Goal: Information Seeking & Learning: Understand process/instructions

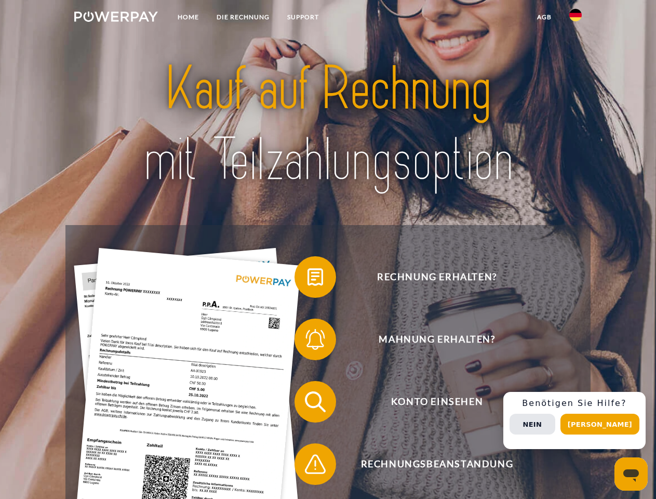
click at [116, 18] on img at bounding box center [116, 16] width 84 height 10
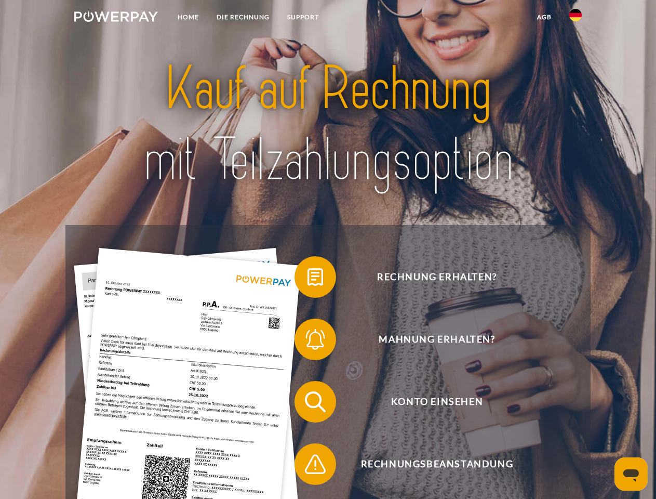
click at [576, 18] on img at bounding box center [576, 15] width 12 height 12
click at [544, 17] on link "agb" at bounding box center [545, 17] width 32 height 19
click at [308, 279] on span at bounding box center [300, 277] width 52 height 52
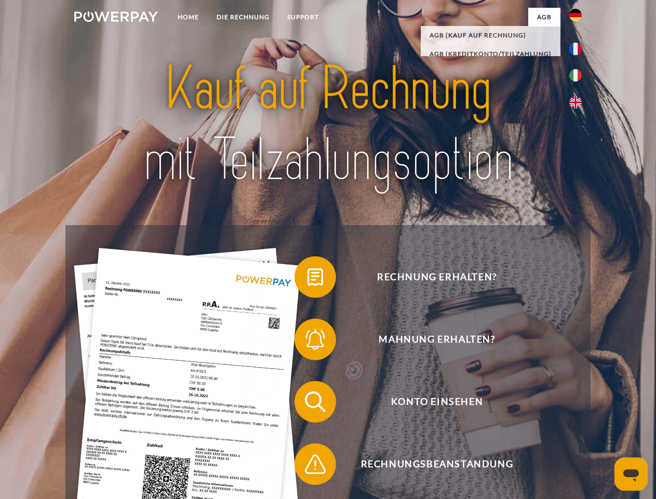
click at [308, 341] on span at bounding box center [300, 339] width 52 height 52
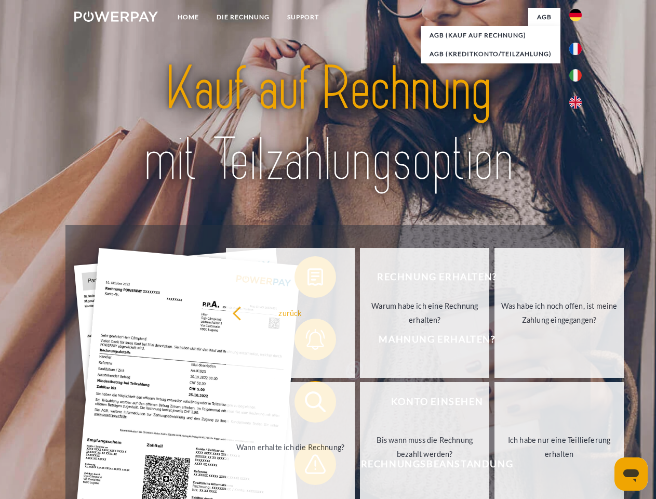
click at [360, 404] on link "Bis wann muss die Rechnung bezahlt werden?" at bounding box center [424, 447] width 129 height 130
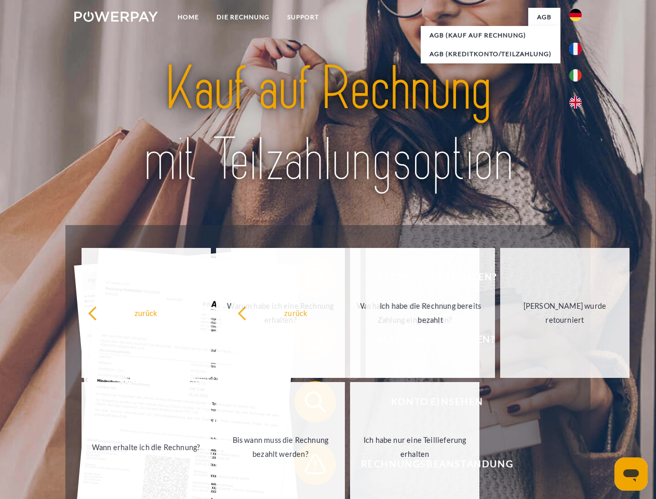
click at [308, 466] on span at bounding box center [300, 464] width 52 height 52
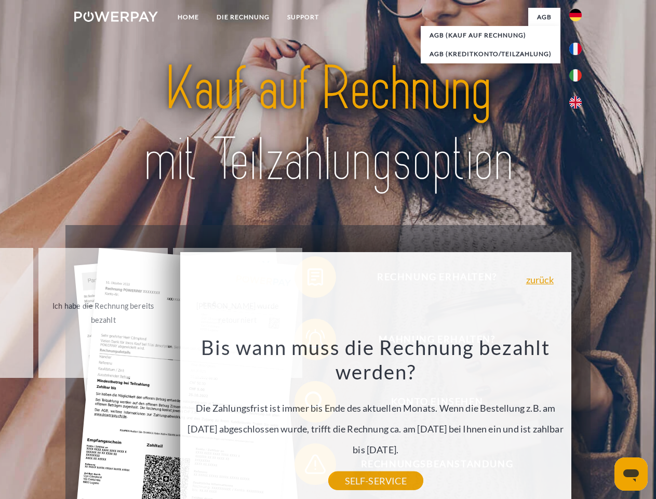
click at [578, 420] on div "Rechnung erhalten? Mahnung erhalten? Konto einsehen" at bounding box center [327, 433] width 525 height 416
